Goal: Task Accomplishment & Management: Complete application form

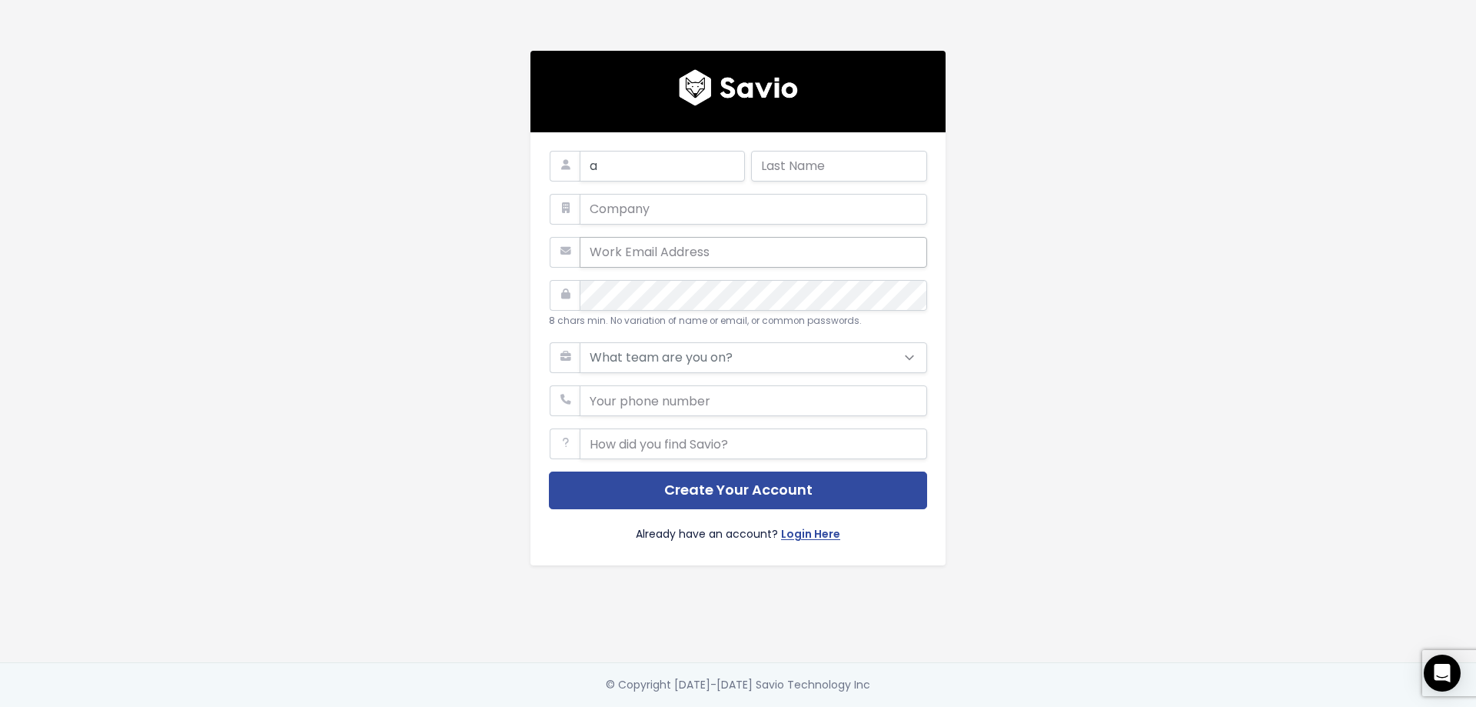
type input "ali"
type input "[EMAIL_ADDRESS][DOMAIN_NAME]"
type input "56897895"
click at [736, 419] on form "ali ali ali.partage24@gmail.com 8 chars min. No variation of name or email, or …" at bounding box center [738, 349] width 378 height 396
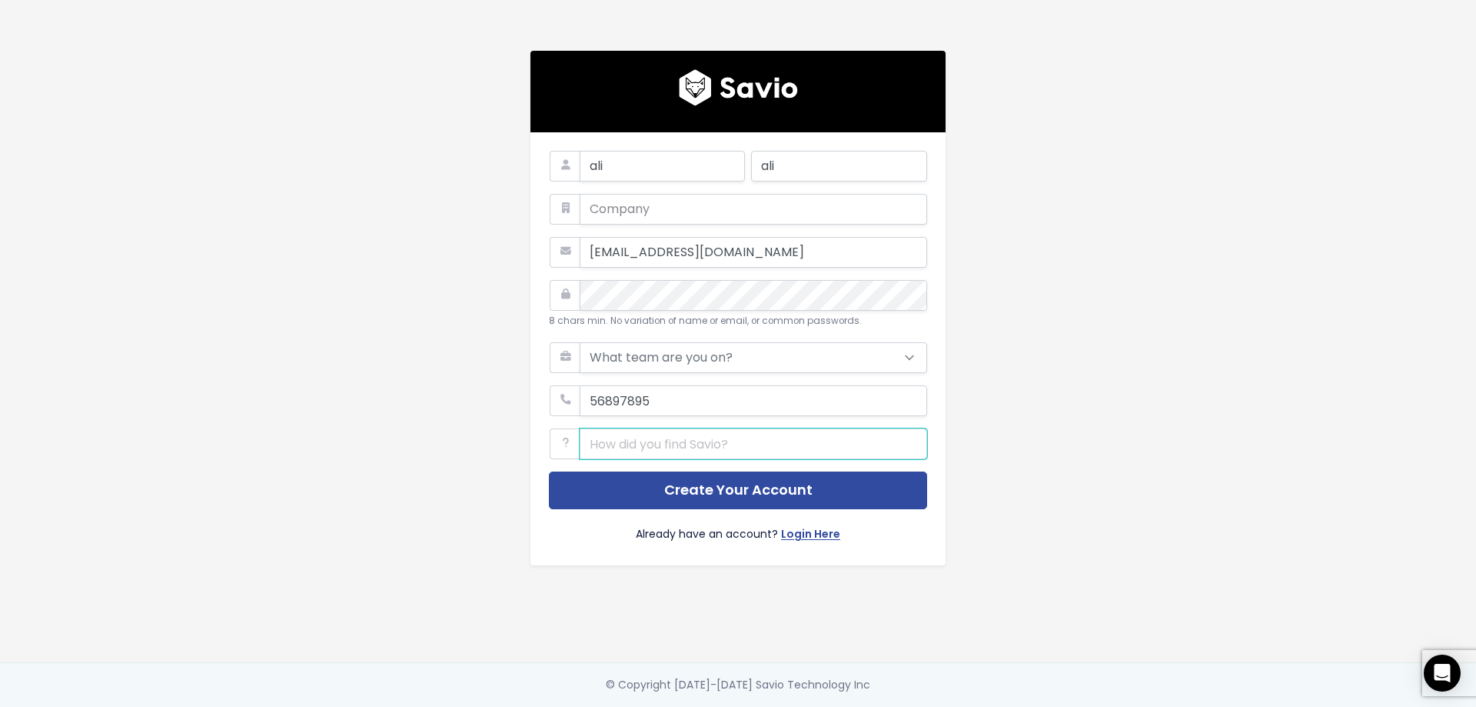
click at [742, 435] on input "text" at bounding box center [754, 443] width 348 height 31
type input "g"
type input "insta"
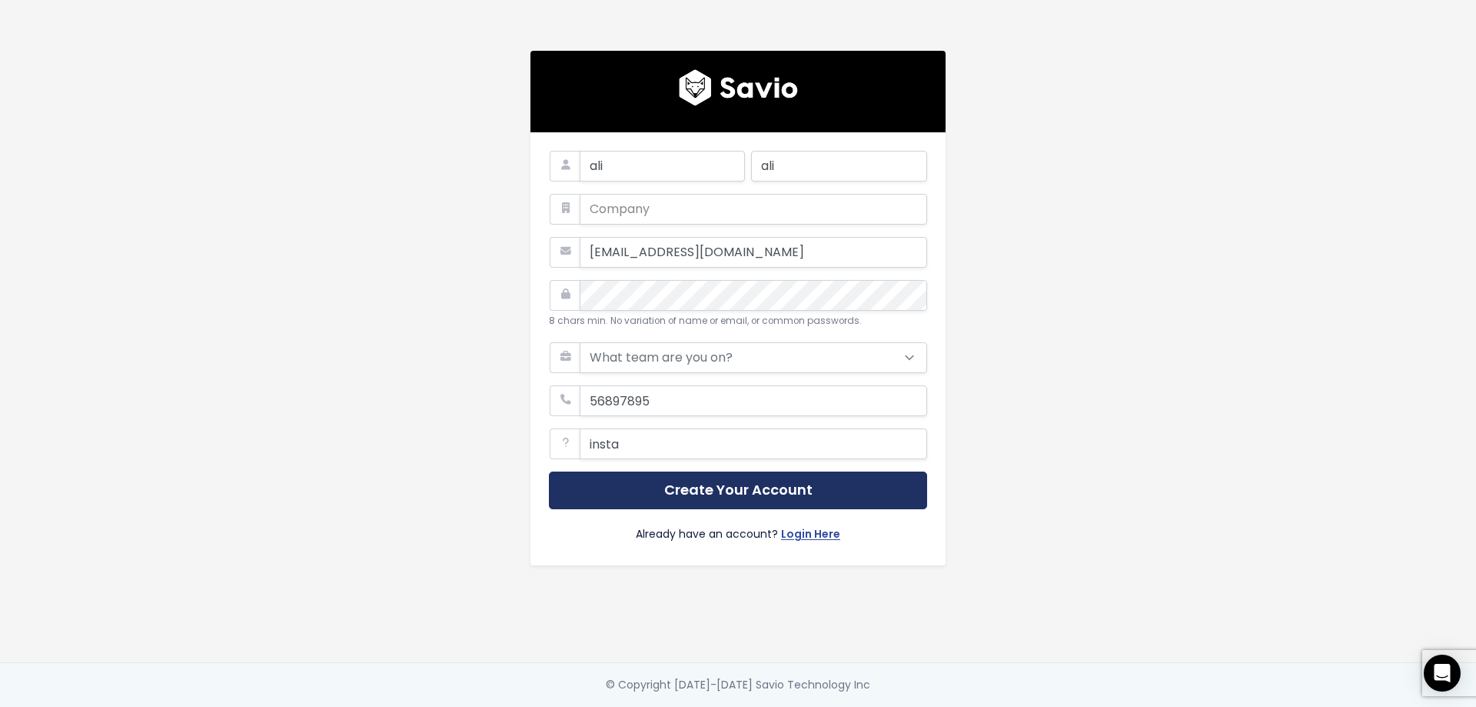
click at [760, 480] on button "Create Your Account" at bounding box center [738, 490] width 378 height 38
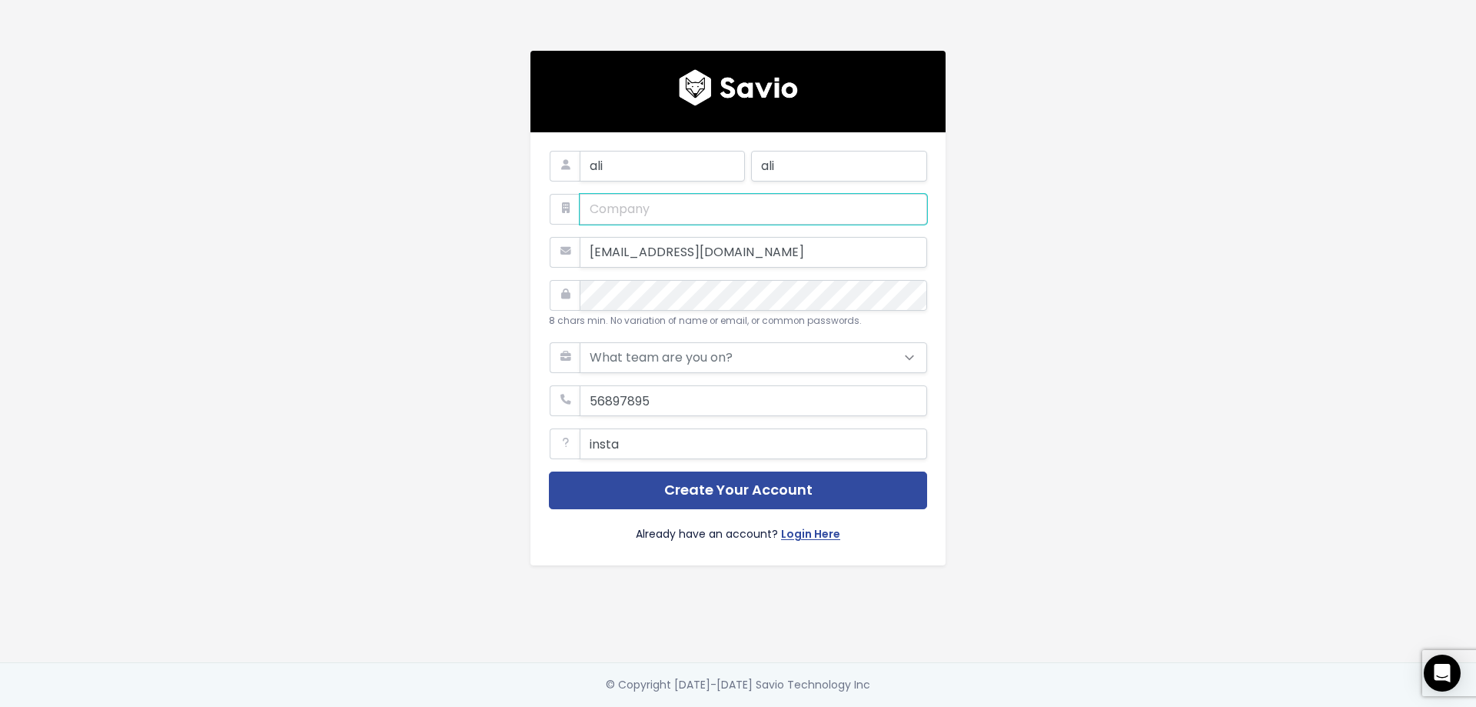
click at [674, 196] on input "text" at bounding box center [754, 209] width 348 height 31
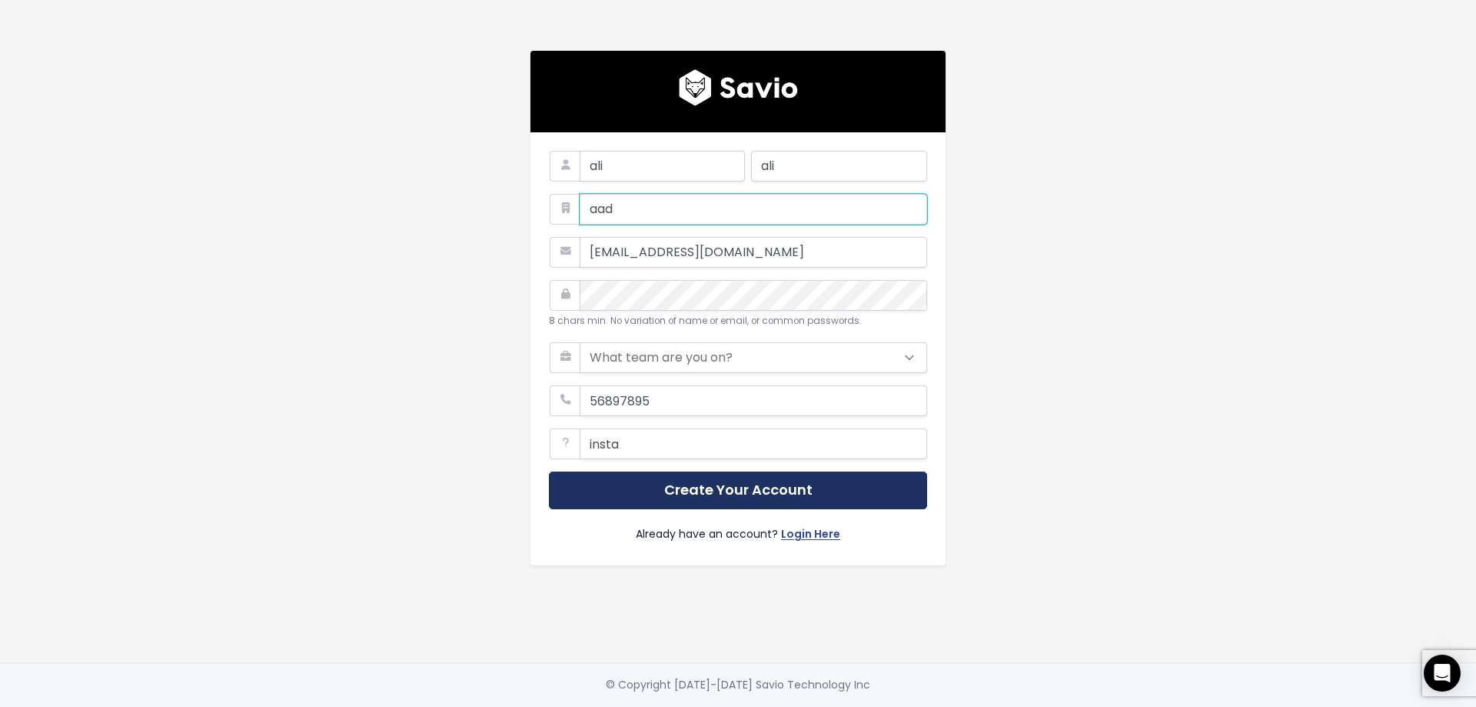
type input "aad"
click at [785, 490] on button "Create Your Account" at bounding box center [738, 490] width 378 height 38
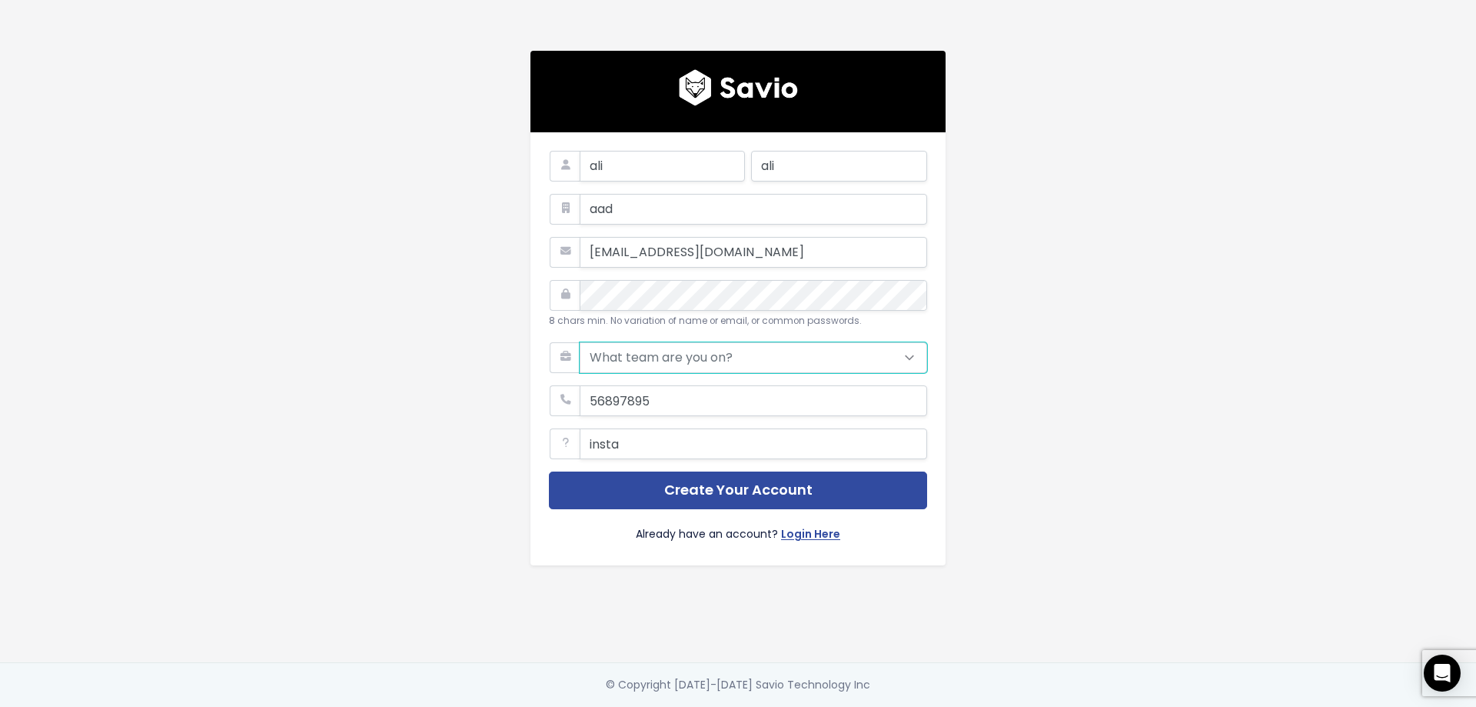
click at [742, 354] on select "What team are you on? Support Product Sales Customer Success Marketing Other" at bounding box center [754, 357] width 348 height 31
click at [580, 342] on select "What team are you on? Support Product Sales Customer Success Marketing Other" at bounding box center [754, 357] width 348 height 31
click at [749, 356] on select "What team are you on? Support Product Sales Customer Success Marketing Other" at bounding box center [754, 357] width 348 height 31
select select "MARKETING"
click at [580, 342] on select "What team are you on? Support Product Sales Customer Success Marketing Other" at bounding box center [754, 357] width 348 height 31
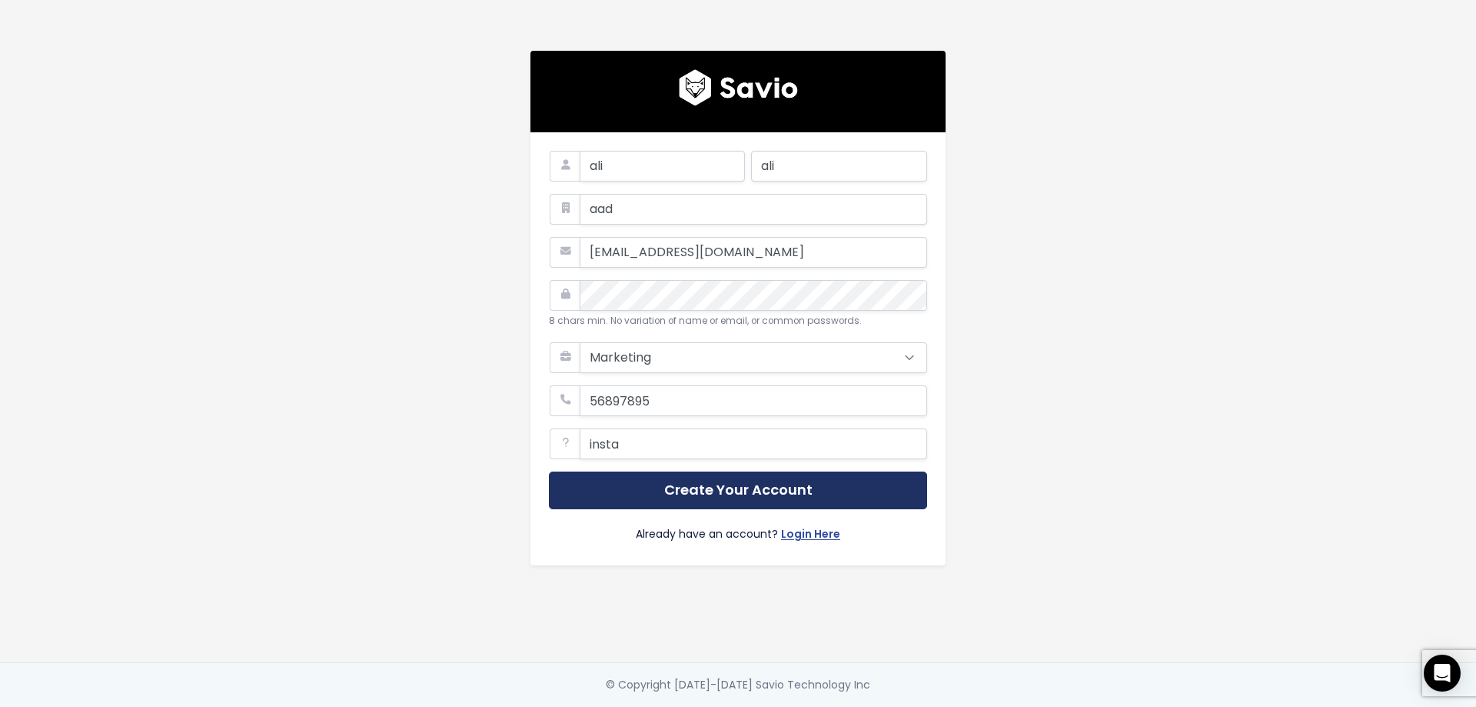
click at [735, 494] on button "Create Your Account" at bounding box center [738, 490] width 378 height 38
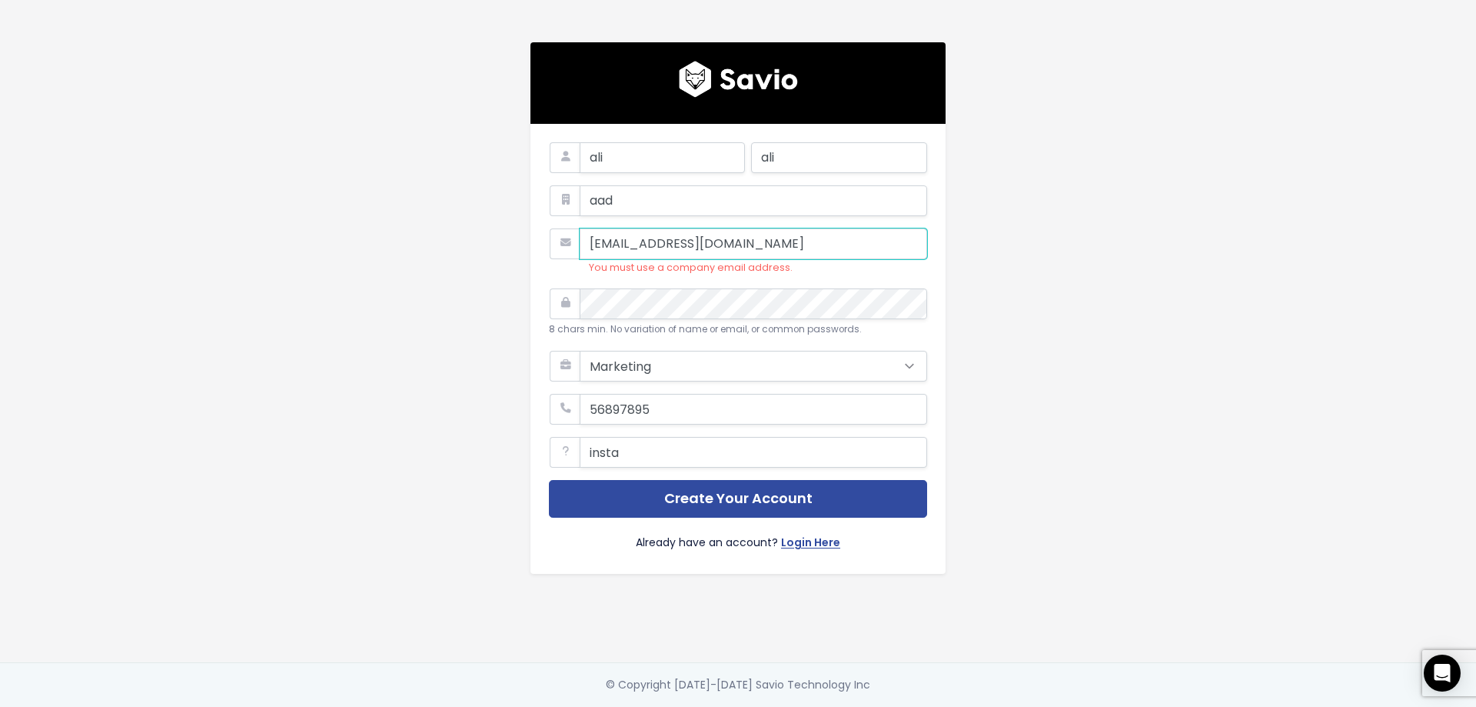
click at [799, 245] on input "[EMAIL_ADDRESS][DOMAIN_NAME]" at bounding box center [754, 243] width 348 height 31
click at [612, 269] on li "You must use a company email address." at bounding box center [758, 256] width 338 height 41
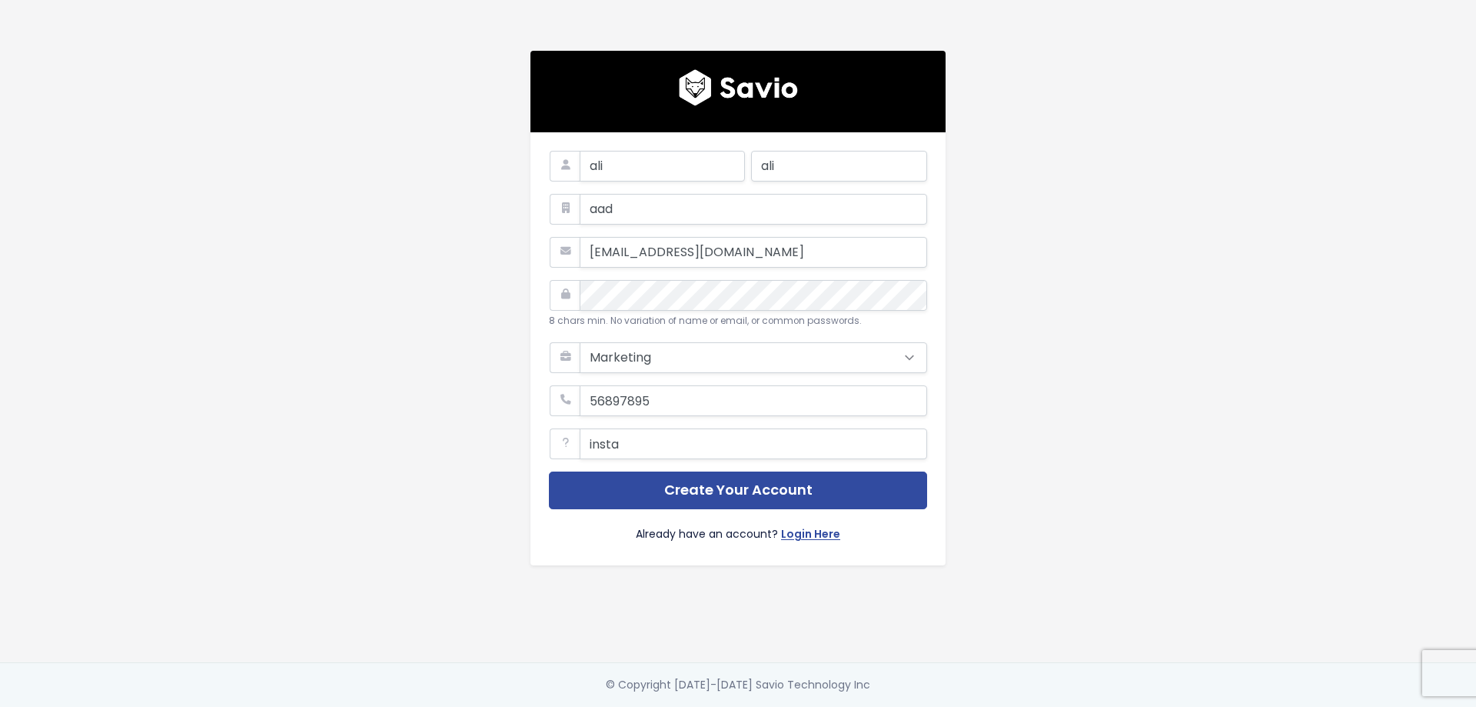
select select "MARKETING"
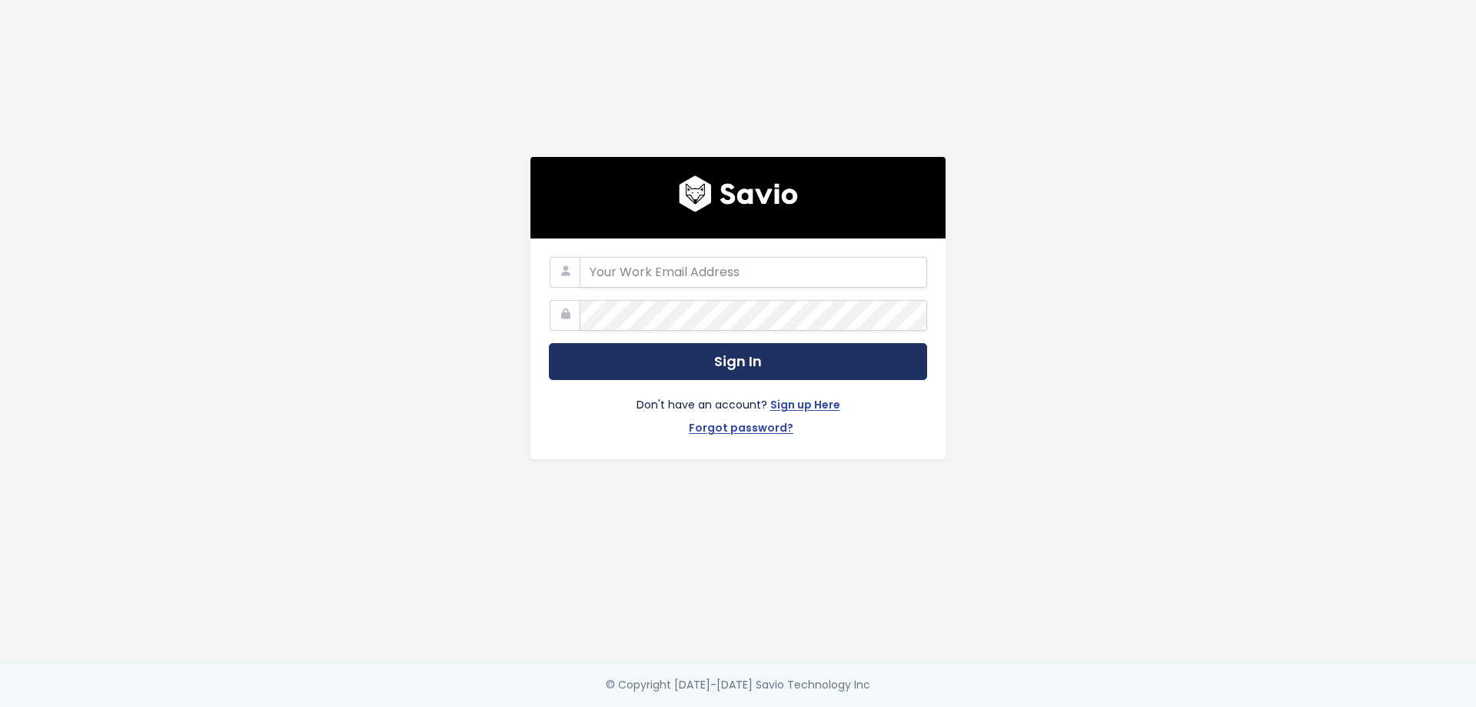
type input "[EMAIL_ADDRESS][DOMAIN_NAME]"
click at [808, 368] on button "Sign In" at bounding box center [738, 362] width 378 height 38
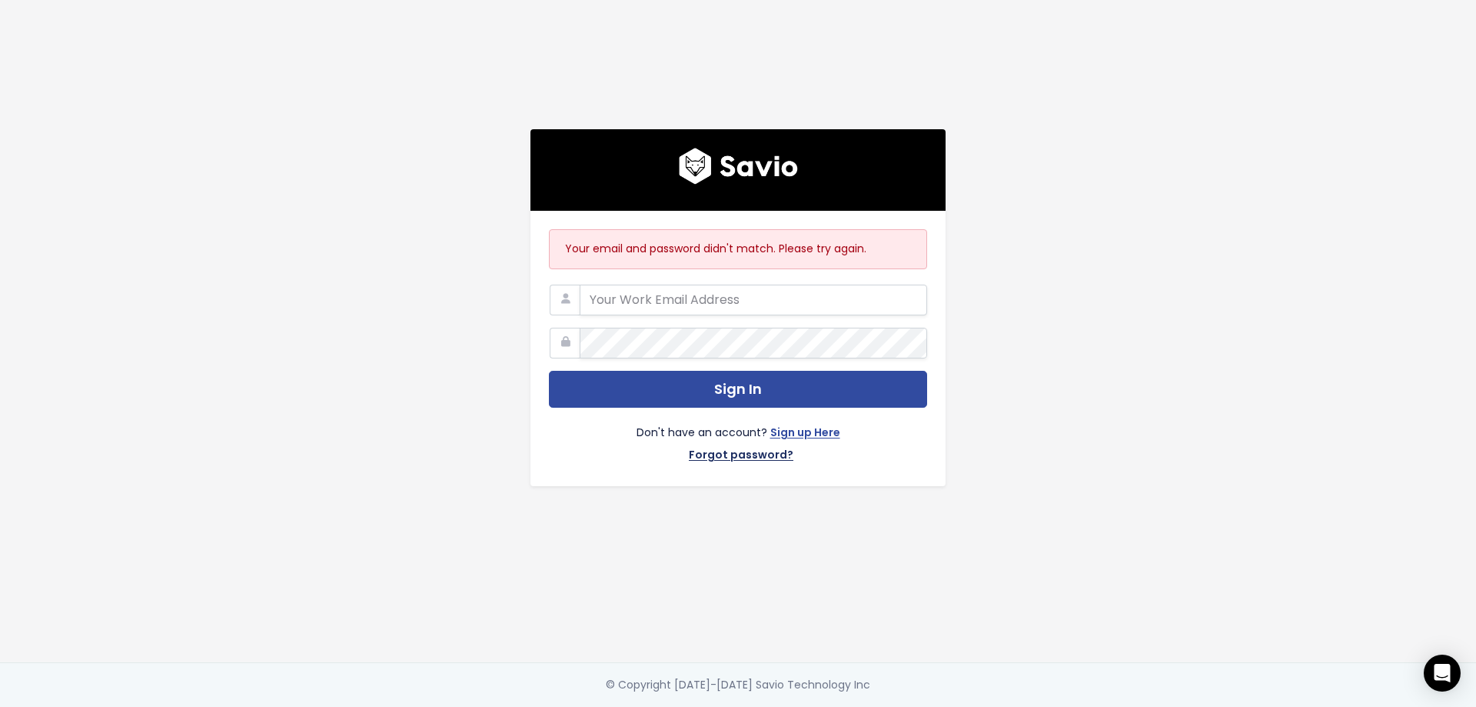
type input "[EMAIL_ADDRESS][DOMAIN_NAME]"
click at [770, 451] on link "Forgot password?" at bounding box center [741, 456] width 105 height 22
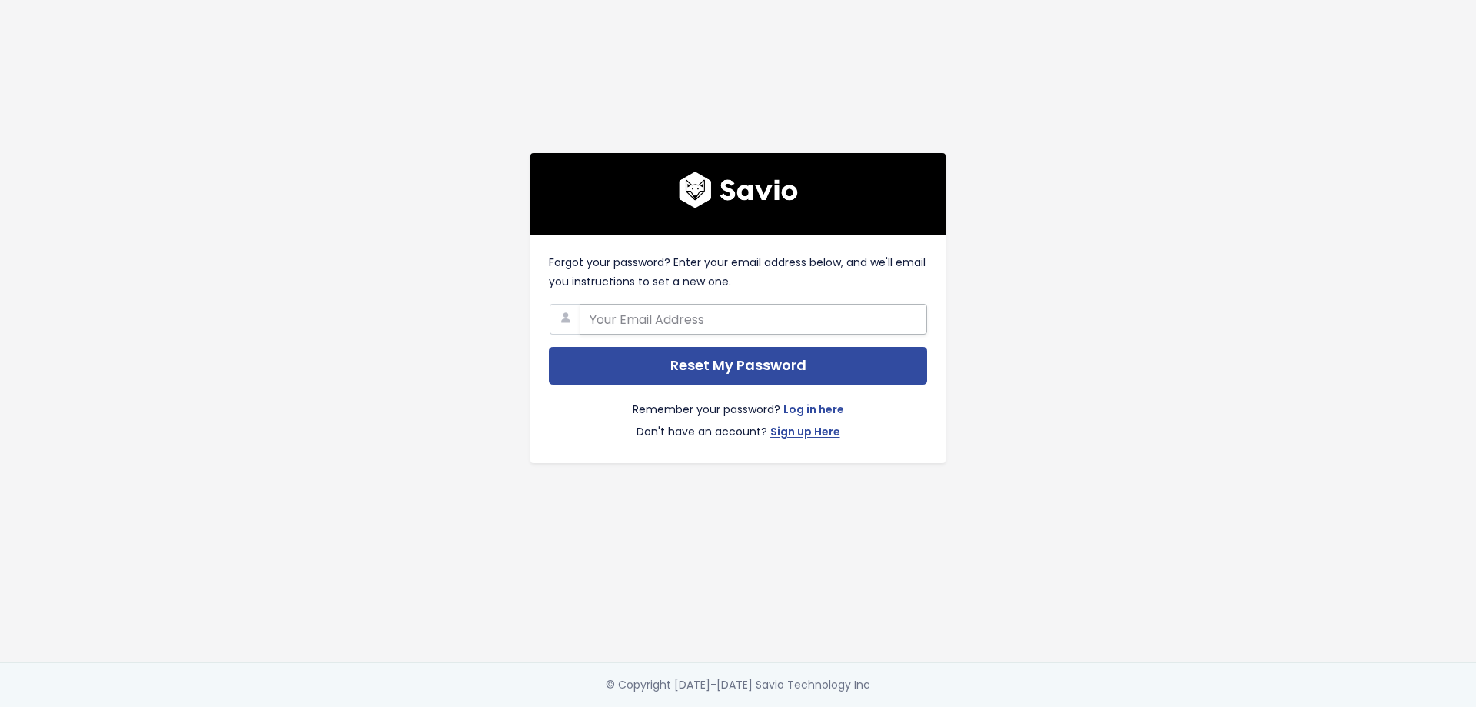
click at [711, 321] on input "text" at bounding box center [754, 319] width 348 height 31
type input "[EMAIL_ADDRESS][DOMAIN_NAME]"
click at [739, 384] on div "Remember your password? Log in here Don't have an account? Sign up Here" at bounding box center [738, 414] width 378 height 60
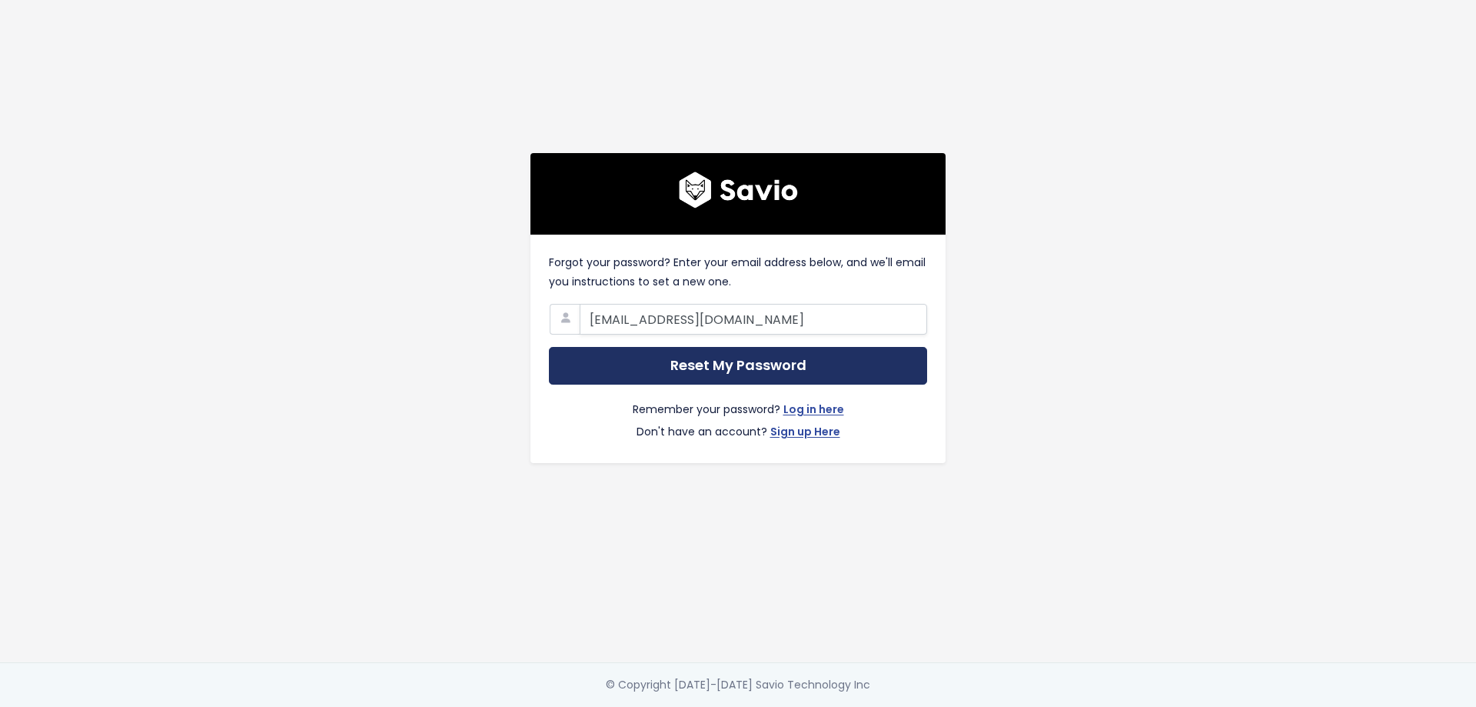
click at [747, 368] on input "Reset My Password" at bounding box center [738, 366] width 378 height 38
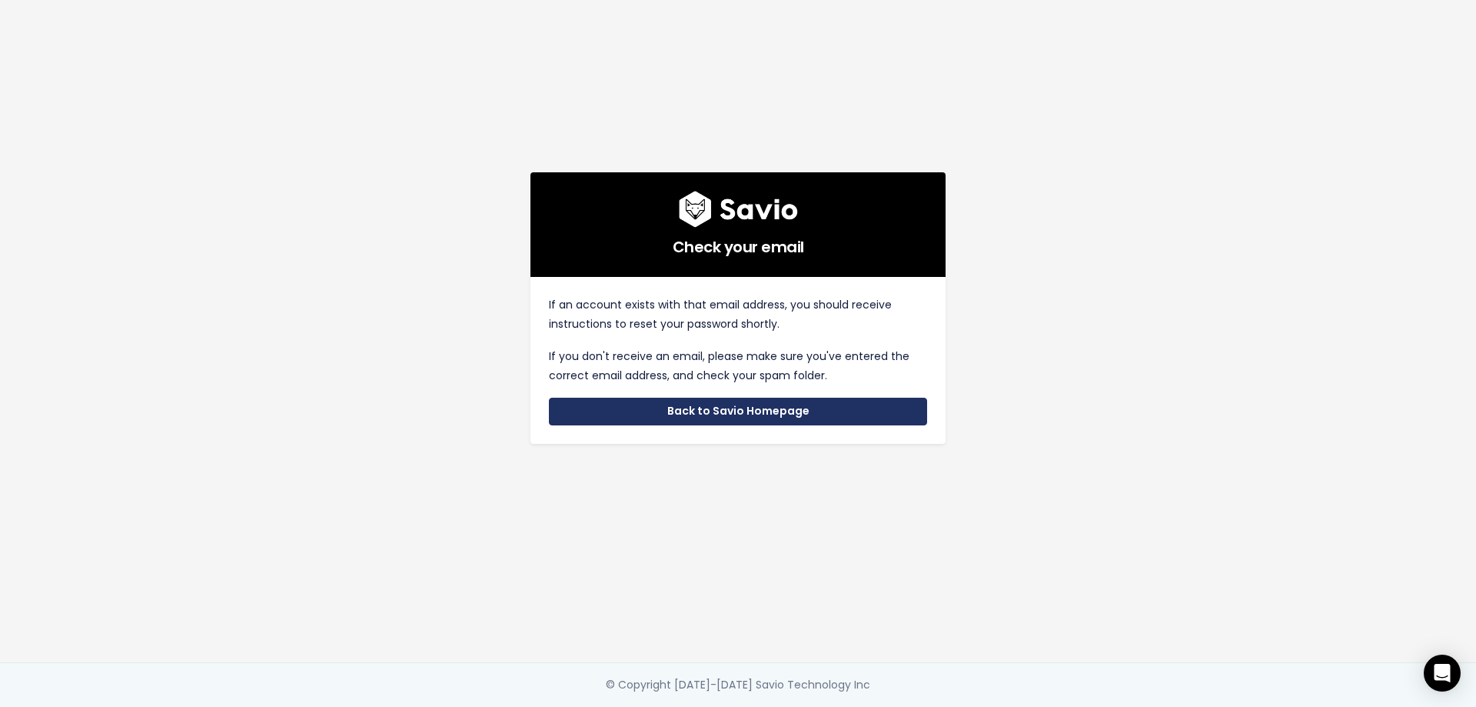
click at [740, 398] on link "Back to Savio Homepage" at bounding box center [738, 412] width 378 height 28
